Goal: Task Accomplishment & Management: Manage account settings

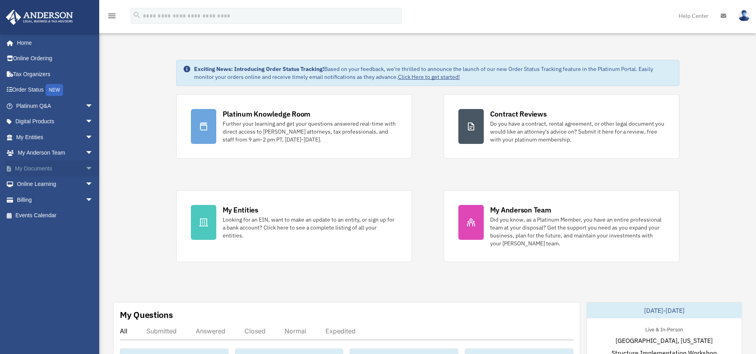
click at [45, 167] on link "My Documents arrow_drop_down" at bounding box center [56, 169] width 100 height 16
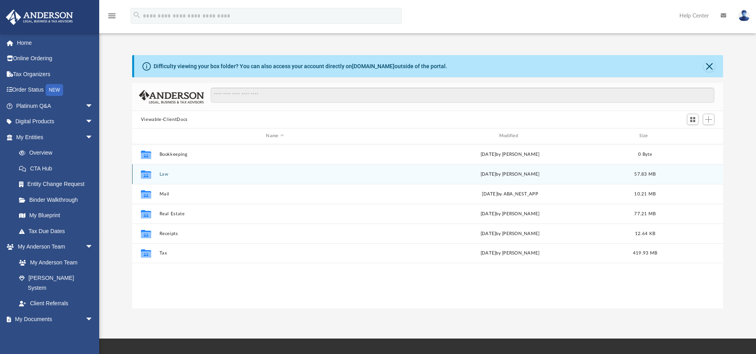
scroll to position [175, 585]
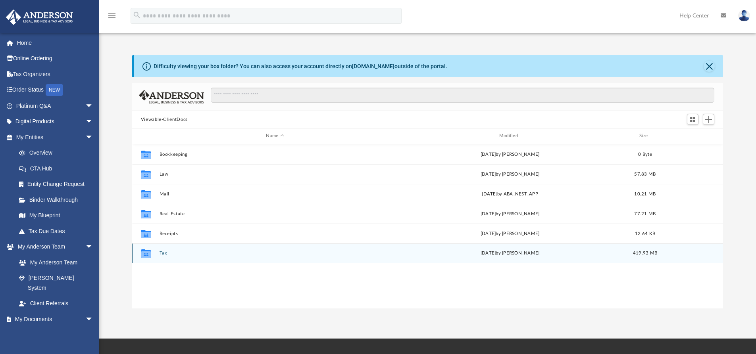
click at [164, 253] on button "Tax" at bounding box center [274, 253] width 231 height 5
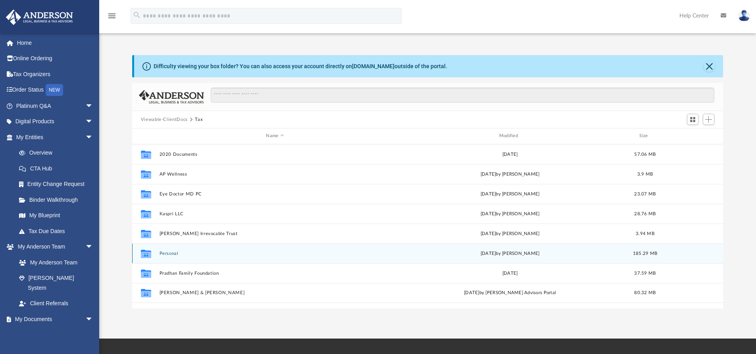
click at [172, 253] on button "Personal" at bounding box center [274, 253] width 231 height 5
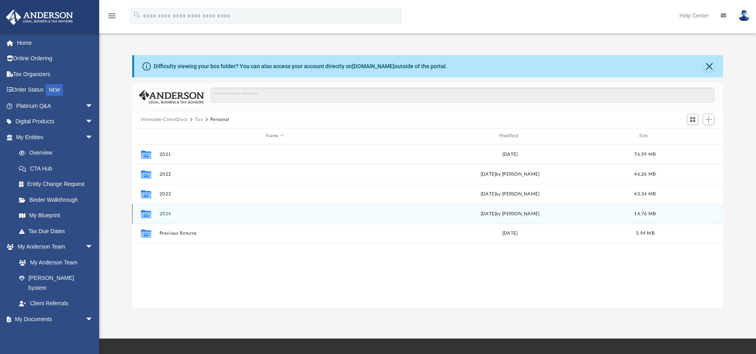
click at [167, 215] on button "2024" at bounding box center [274, 213] width 231 height 5
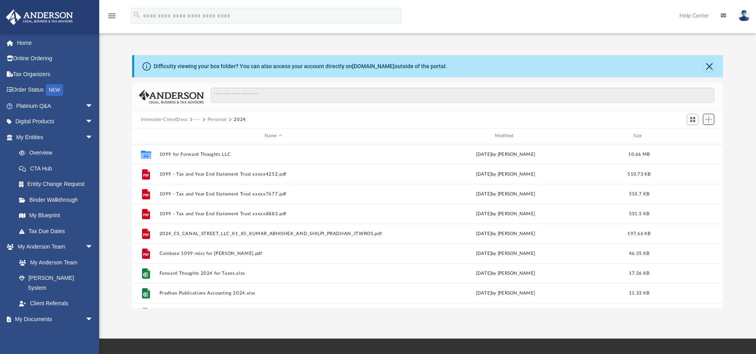
click at [705, 124] on button "Add" at bounding box center [709, 119] width 12 height 11
click at [688, 135] on li "Upload" at bounding box center [696, 135] width 25 height 8
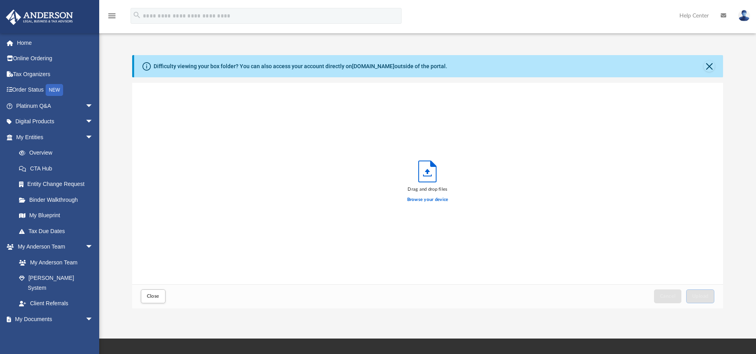
scroll to position [195, 585]
click at [431, 199] on label "Browse your device" at bounding box center [427, 199] width 41 height 7
click at [0, 0] on input "Browse your device" at bounding box center [0, 0] width 0 height 0
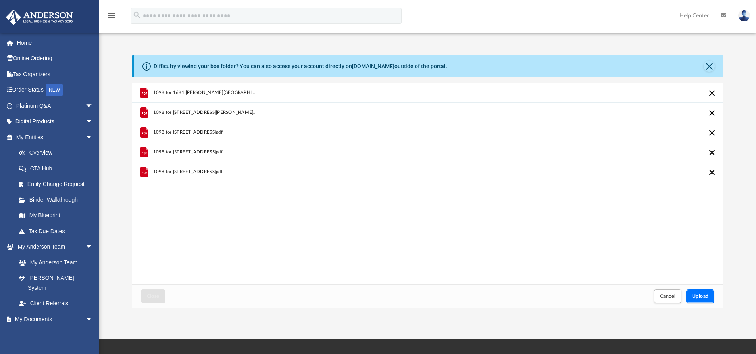
click at [696, 300] on button "Upload" at bounding box center [700, 297] width 29 height 14
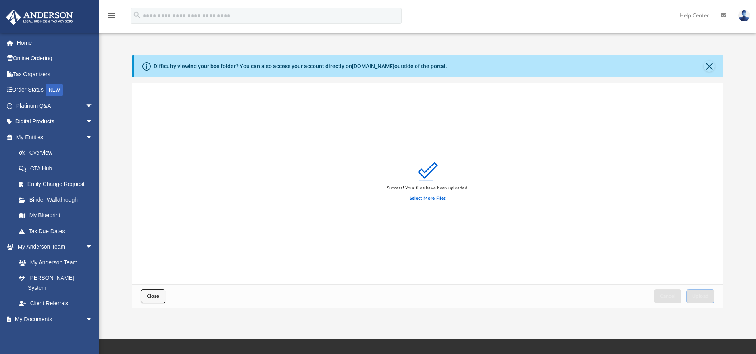
click at [165, 298] on button "Close" at bounding box center [153, 297] width 25 height 14
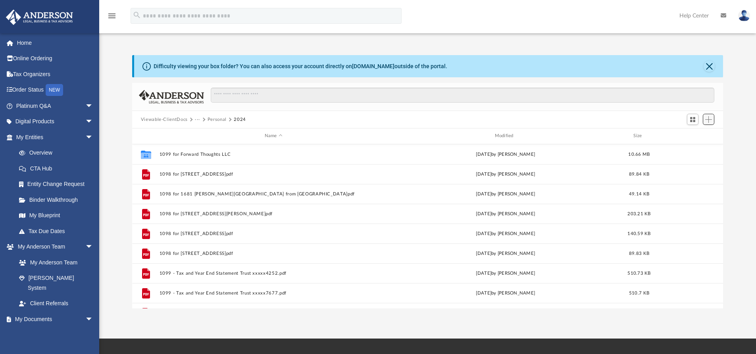
click at [709, 121] on span "Add" at bounding box center [708, 119] width 7 height 7
click at [693, 139] on li "Upload" at bounding box center [696, 135] width 25 height 8
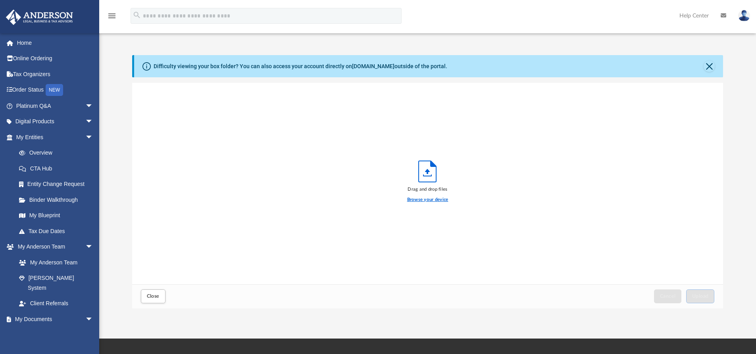
click at [440, 201] on label "Browse your device" at bounding box center [427, 199] width 41 height 7
click at [0, 0] on input "Browse your device" at bounding box center [0, 0] width 0 height 0
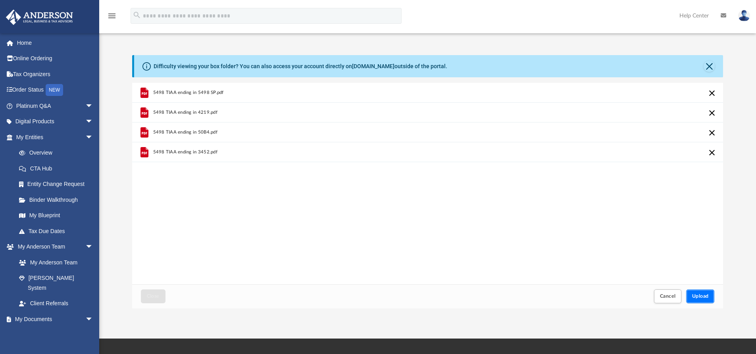
click at [693, 294] on button "Upload" at bounding box center [700, 297] width 29 height 14
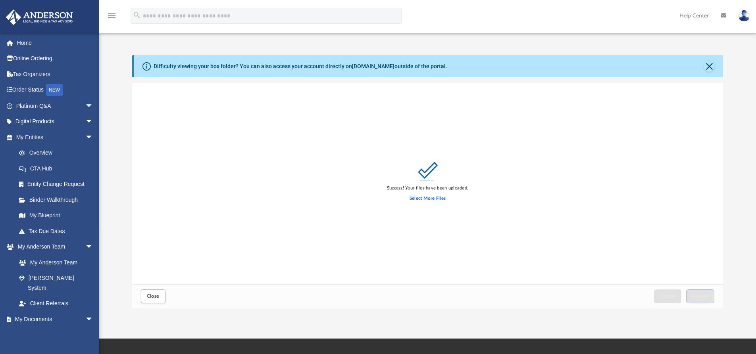
click at [743, 16] on img at bounding box center [744, 16] width 12 height 12
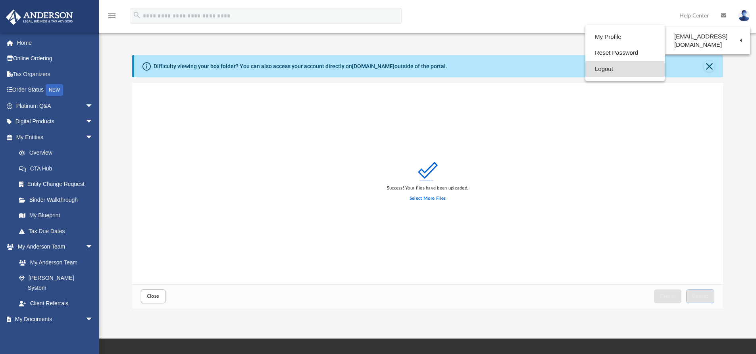
click at [630, 73] on link "Logout" at bounding box center [624, 69] width 79 height 16
